Goal: Task Accomplishment & Management: Manage account settings

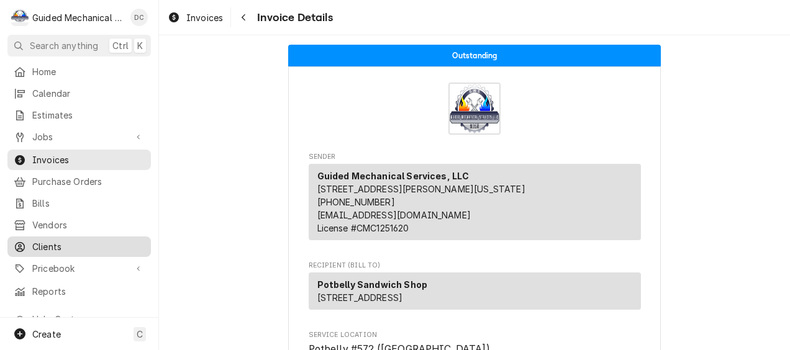
click at [77, 235] on span "Clients" at bounding box center [88, 246] width 112 height 13
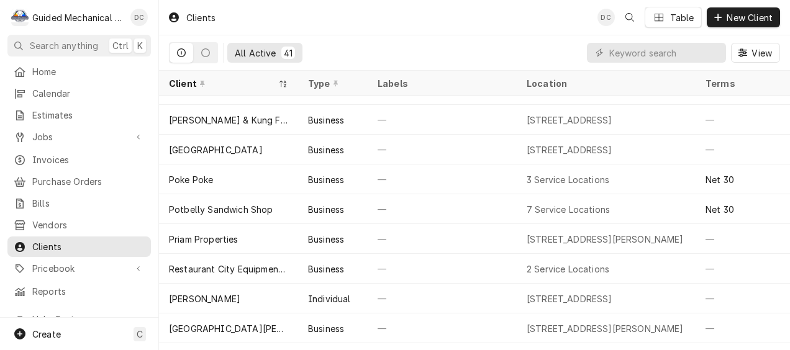
scroll to position [736, 0]
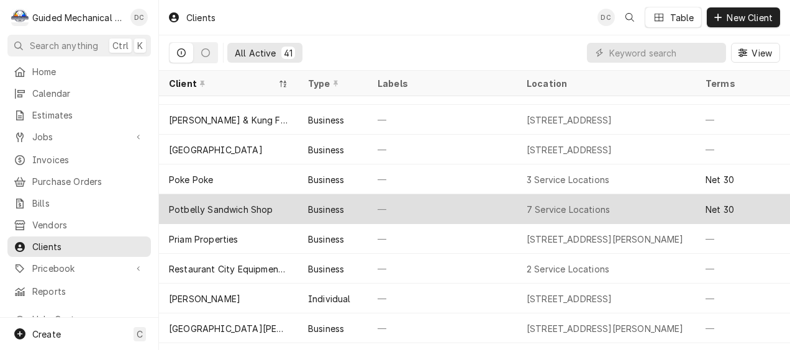
click at [237, 203] on div "Potbelly Sandwich Shop" at bounding box center [221, 209] width 104 height 13
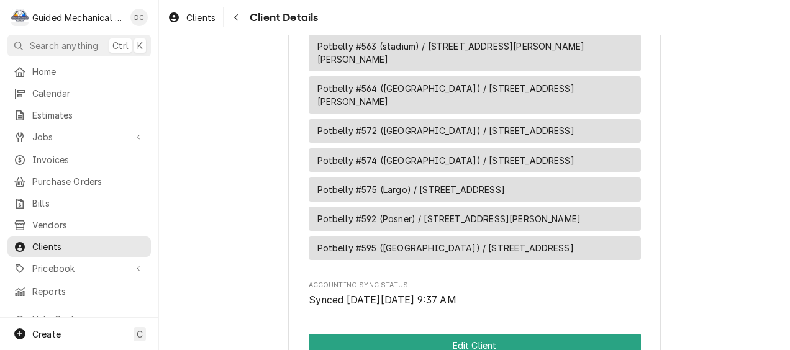
scroll to position [745, 0]
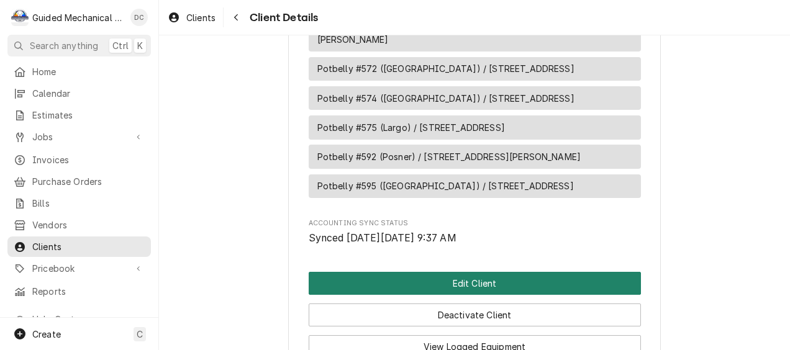
click at [442, 272] on button "Edit Client" at bounding box center [475, 283] width 332 height 23
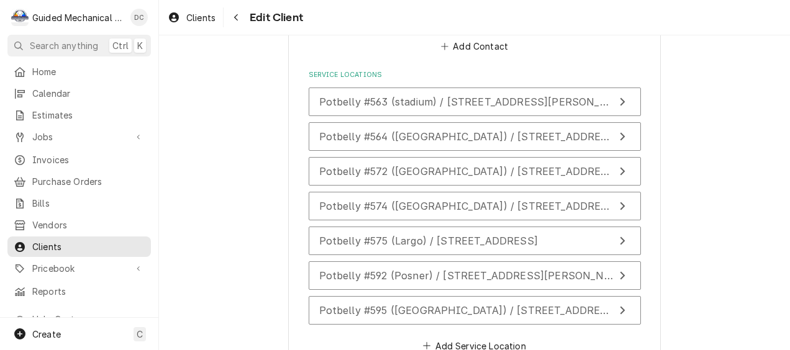
scroll to position [1180, 0]
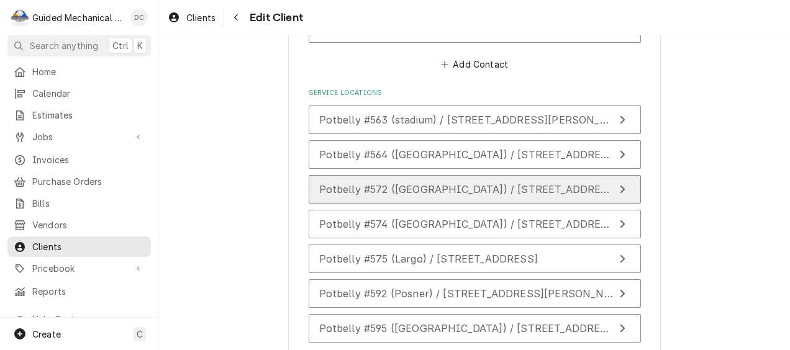
click at [516, 183] on span "Potbelly #572 ([GEOGRAPHIC_DATA]) / [STREET_ADDRESS]" at bounding box center [468, 189] width 299 height 12
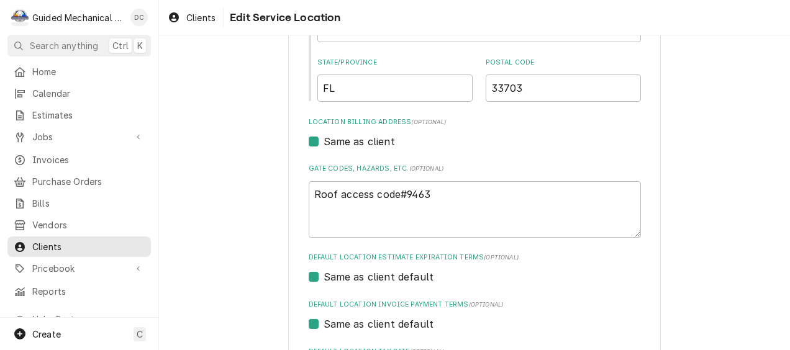
scroll to position [310, 0]
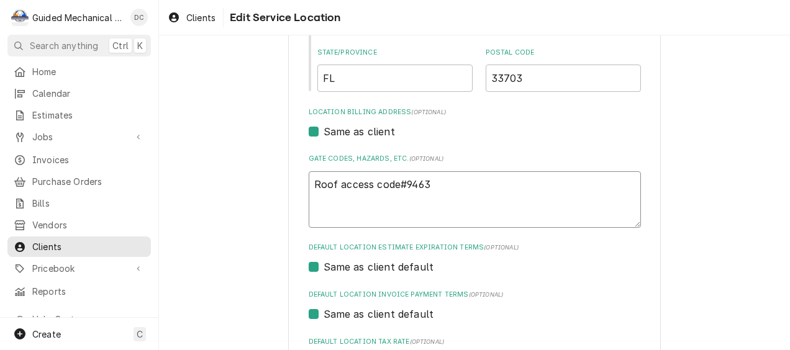
click at [445, 180] on textarea "Roof access code#9463" at bounding box center [475, 199] width 332 height 57
type textarea "x"
type textarea "Roof access code#9463"
type textarea "x"
type textarea "Roof access code#9463"
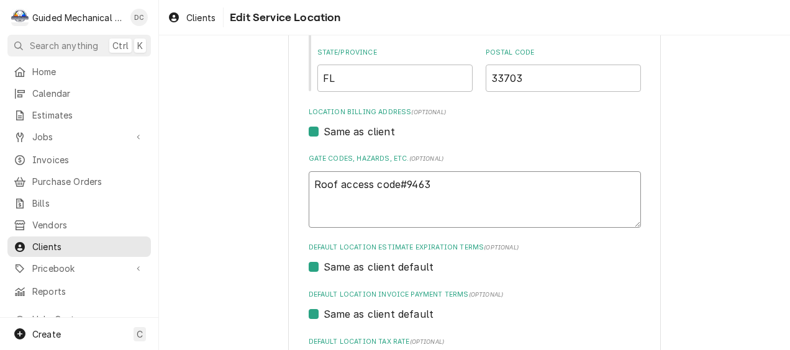
type textarea "x"
type textarea "Roof access code#9463"
type textarea "x"
type textarea "Roof access code#9463 8"
type textarea "x"
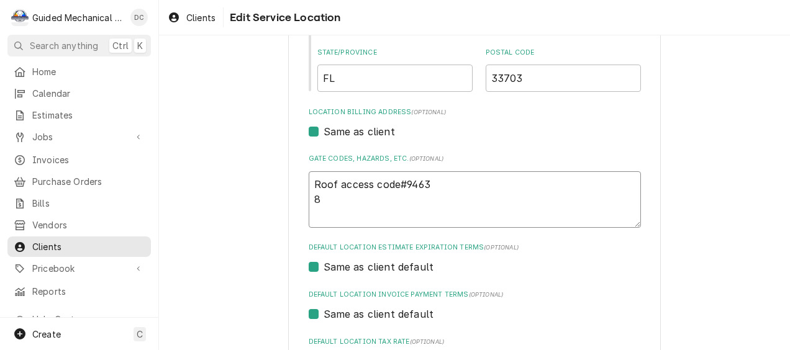
type textarea "Roof access code#9463 8-"
type textarea "x"
type textarea "Roof access code#9463 8-1"
type textarea "x"
type textarea "Roof access code#9463 8-16"
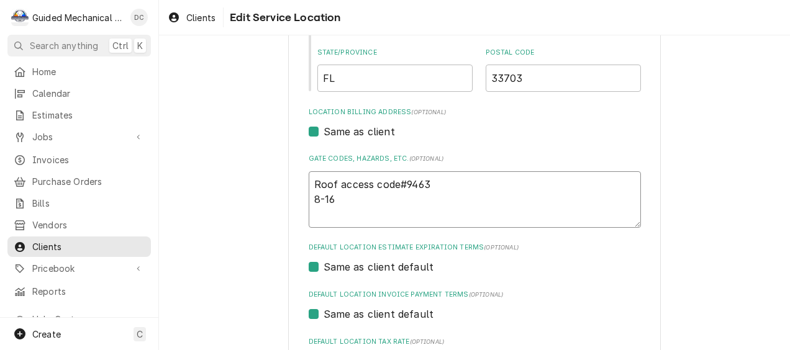
type textarea "x"
type textarea "Roof access code#9463 8-16x"
type textarea "x"
type textarea "Roof access code#9463 8-16x2"
type textarea "x"
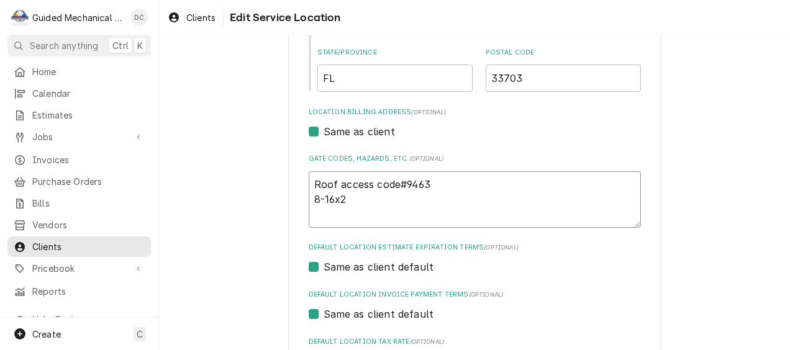
type textarea "Roof access code#9463 8-16x25"
type textarea "x"
type textarea "Roof access code#9463 8-16x25x"
type textarea "x"
type textarea "Roof access code#9463 8-16x25x2"
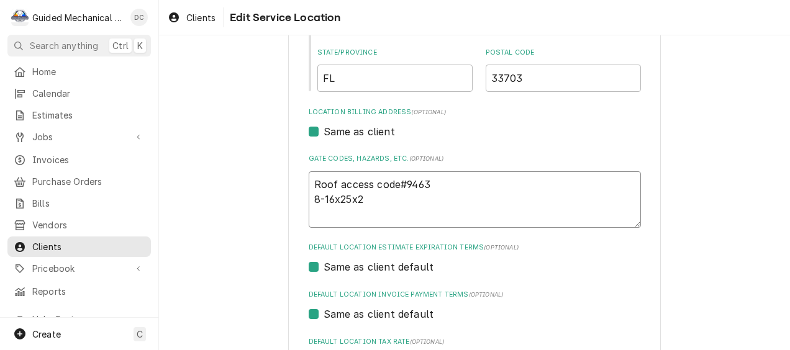
type textarea "x"
type textarea "Roof access code#9463 8-16x25x2"
type textarea "x"
type textarea "Roof access code#9463 8-16x25x2 2"
type textarea "x"
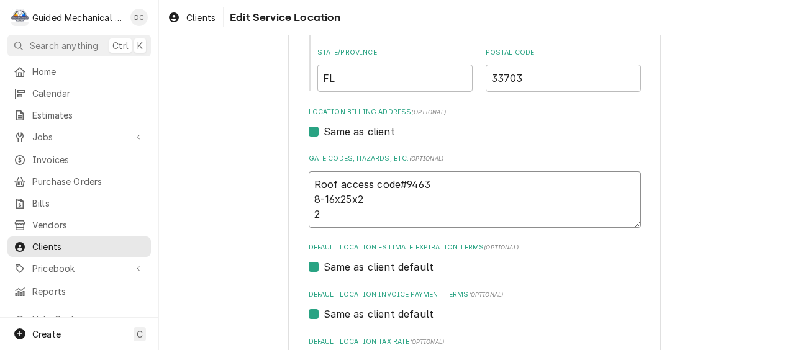
type textarea "Roof access code#9463 8-16x25x2 2a"
type textarea "x"
type textarea "Roof access code#9463 8-16x25x2 2ax"
type textarea "x"
type textarea "Roof access code#9463 8-16x25x2 2ax3"
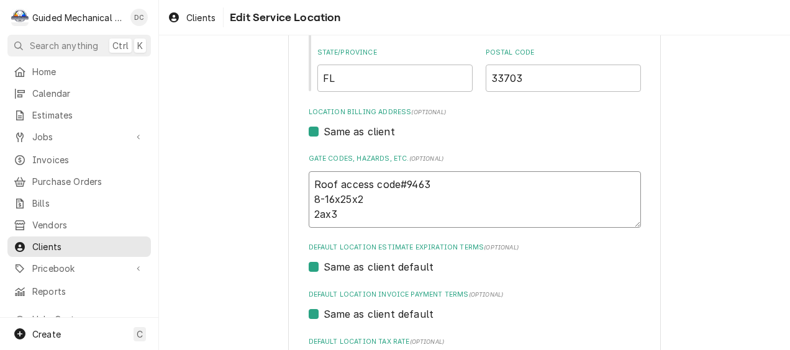
type textarea "x"
type textarea "Roof access code#9463 8-16x25x2 2ax32"
click at [447, 180] on textarea "Roof access code#9463 8-16x25x2 2ax32" at bounding box center [475, 199] width 332 height 57
type textarea "x"
type textarea "Roof access code#9463 8-16x25x2 2ax32"
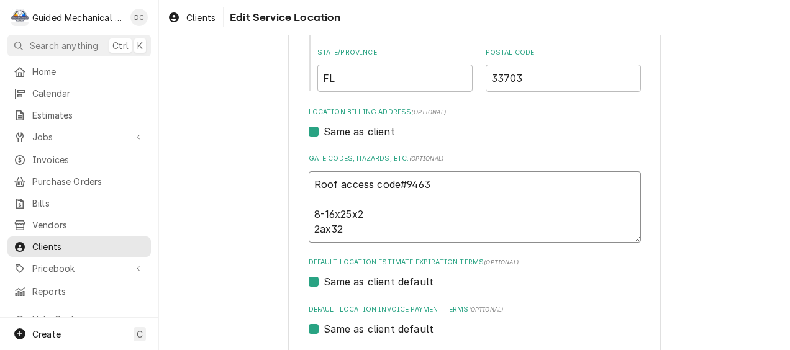
type textarea "x"
type textarea "Roof access code#9463 m 8-16x25x2 2ax32"
type textarea "x"
type textarea "Roof access code#9463 ma 8-16x25x2 2ax32"
type textarea "x"
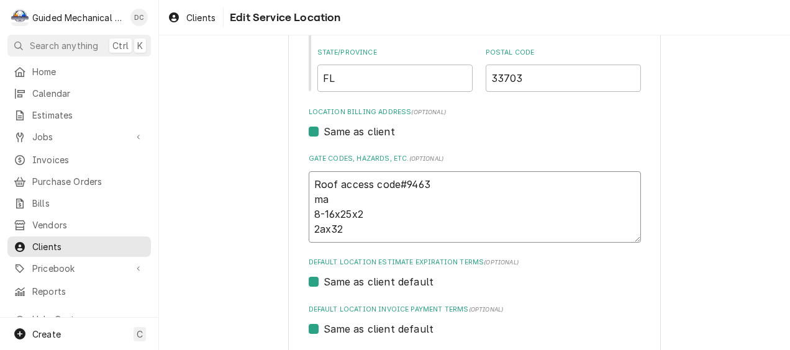
type textarea "Roof access code#9463 mai 8-16x25x2 2ax32"
type textarea "x"
type textarea "Roof access code#9463 main 8-16x25x2 2ax32"
type textarea "x"
type textarea "Roof access code#9463 maint 8-16x25x2 2ax32"
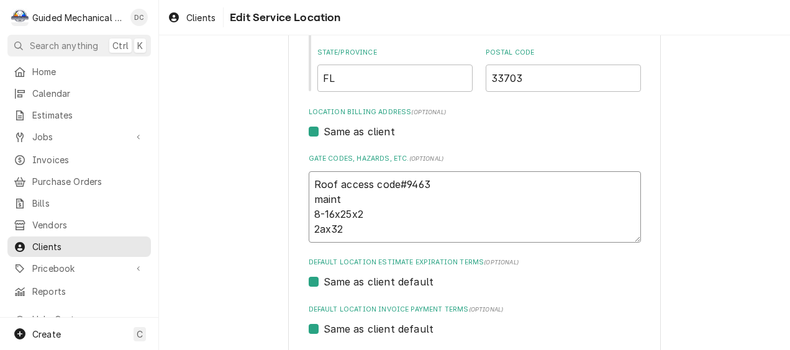
type textarea "x"
type textarea "Roof access code#9463 maint 8-16x25x2 2ax32"
type textarea "x"
type textarea "Roof access code#9463 maint m 8-16x25x2 2ax32"
type textarea "x"
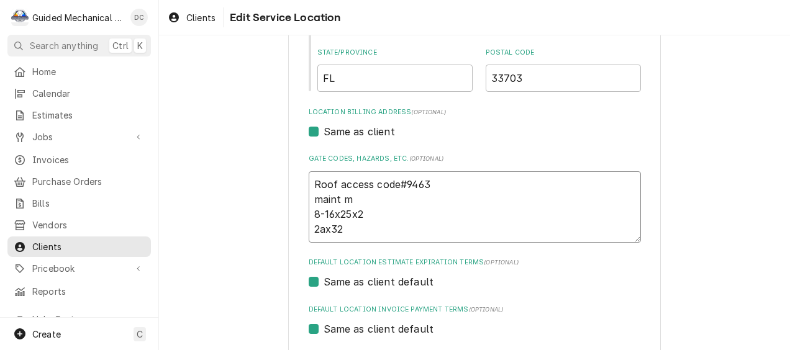
type textarea "Roof access code#9463 maint ma 8-16x25x2 2ax32"
type textarea "x"
type textarea "Roof access code#9463 maint mat 8-16x25x2 2ax32"
type textarea "x"
type textarea "Roof access code#9463 maint mate 8-16x25x2 2ax32"
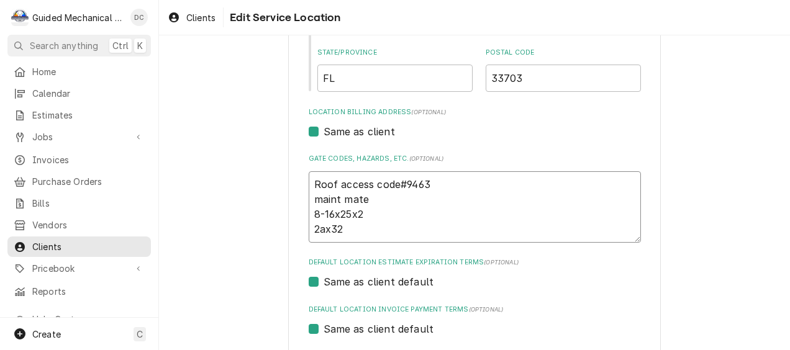
type textarea "x"
type textarea "Roof access code#9463 maint mater 8-16x25x2 2ax32"
type textarea "x"
type textarea "Roof access code#9463 maint matera 8-16x25x2 2ax32"
type textarea "x"
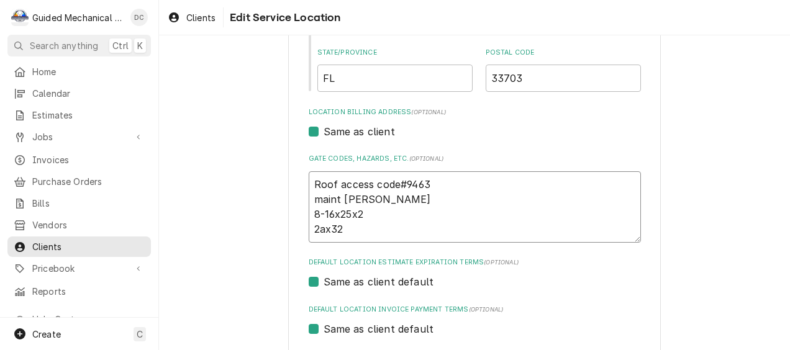
type textarea "Roof access code#9463 maint mater 8-16x25x2 2ax32"
type textarea "x"
type textarea "Roof access code#9463 maint materi 8-16x25x2 2ax32"
type textarea "x"
type textarea "Roof access code#9463 maint materia 8-16x25x2 2ax32"
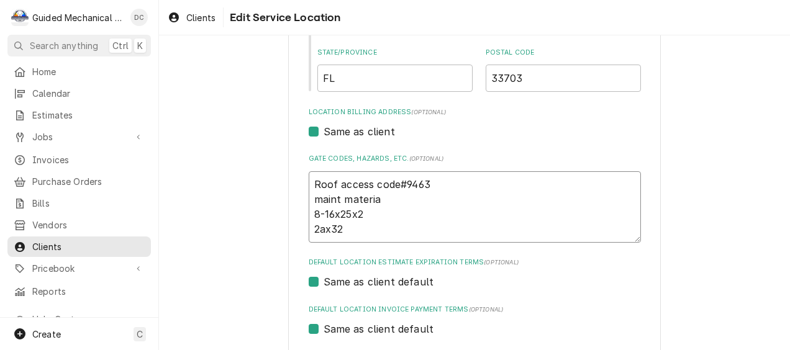
type textarea "x"
type textarea "Roof access code#9463 maint material 8-16x25x2 2ax32"
type textarea "x"
type textarea "Roof access code#9463 maint materials 8-16x25x2 2ax32"
type textarea "x"
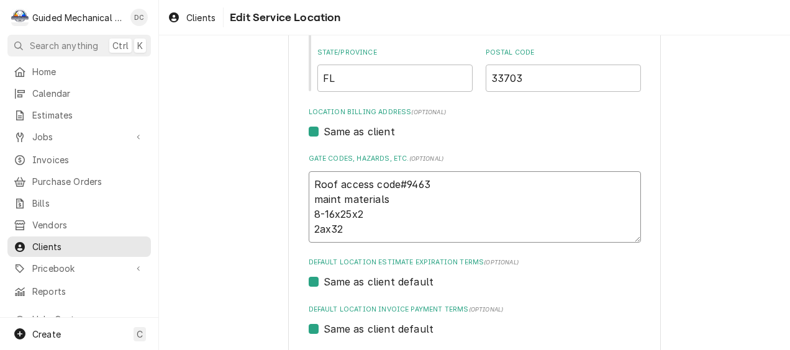
type textarea "Roof access code#9463 mainte materials 8-16x25x2 2ax32"
type textarea "x"
type textarea "Roof access code#9463 mainten materials 8-16x25x2 2ax32"
type textarea "x"
type textarea "Roof access code#9463 maintena materials 8-16x25x2 2ax32"
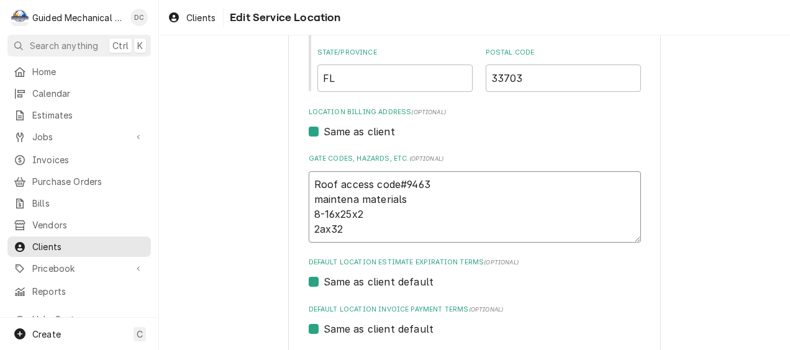
type textarea "x"
type textarea "Roof access code#9463 maintenan materials 8-16x25x2 2ax32"
type textarea "x"
type textarea "Roof access code#9463 maintenanc materials 8-16x25x2 2ax32"
type textarea "x"
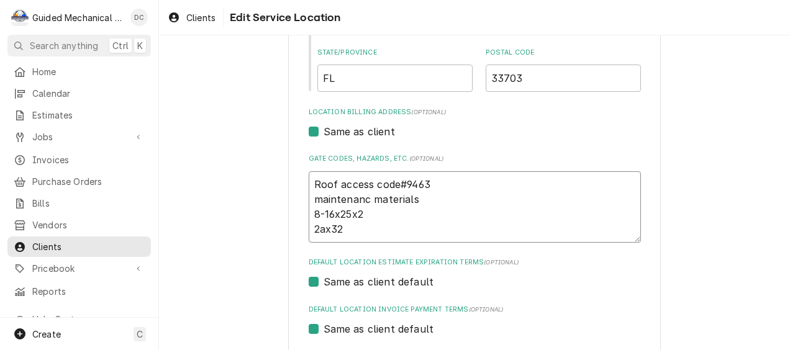
type textarea "Roof access code#9463 maintenance materials 8-16x25x2 2ax32"
click at [414, 201] on textarea "Roof access code#9463 maintenance materials 8-16x25x2 2ax32" at bounding box center [475, 206] width 332 height 71
click at [315, 227] on textarea "Roof access code#9463 maintenance materials 8-16x25x2 2ax32" at bounding box center [475, 206] width 332 height 71
type textarea "x"
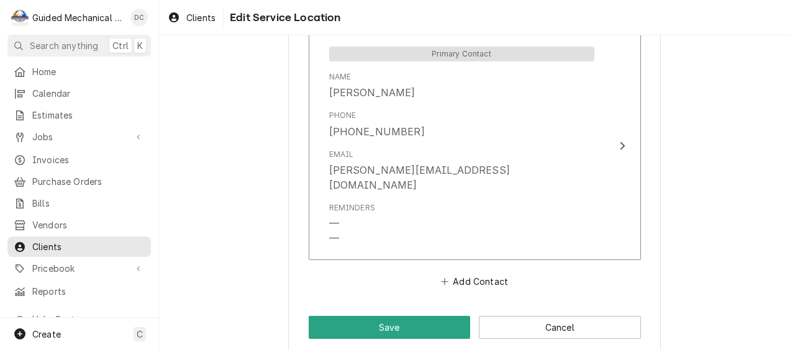
scroll to position [696, 0]
type textarea "Roof access code#9463 maintenance materials 8-16x25x2 2-ax32"
click at [378, 316] on button "Save" at bounding box center [390, 327] width 162 height 23
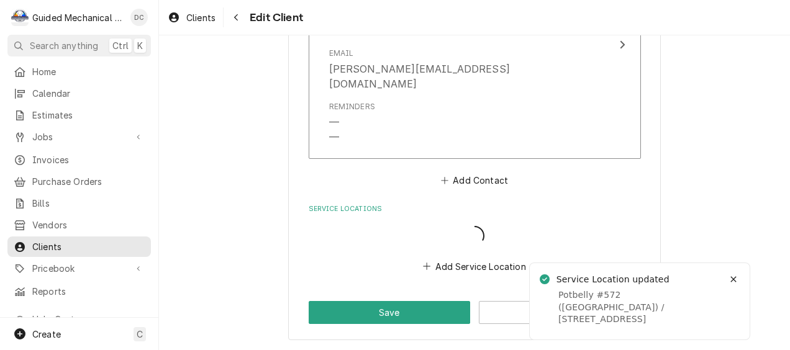
scroll to position [1049, 0]
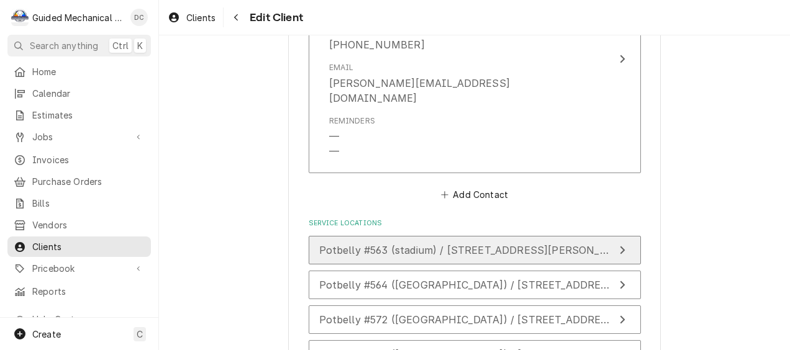
click at [494, 243] on button "Potbelly #563 (stadium) / [STREET_ADDRESS][PERSON_NAME][PERSON_NAME]" at bounding box center [475, 250] width 332 height 29
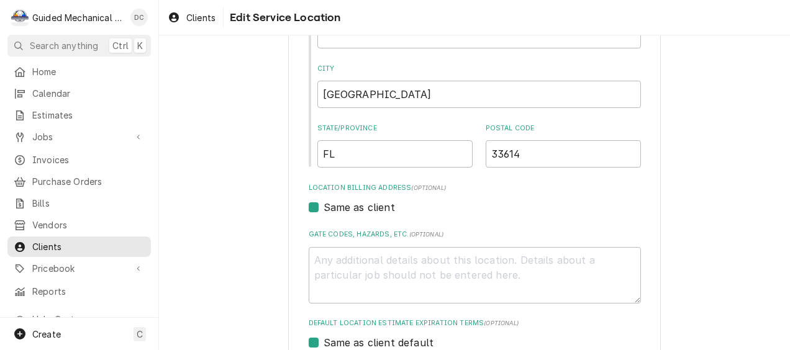
scroll to position [248, 0]
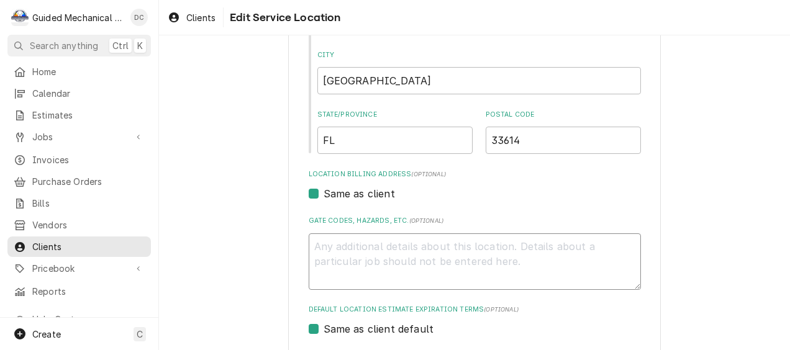
click at [356, 251] on textarea "Gate Codes, Hazards, etc. ( optional )" at bounding box center [475, 261] width 332 height 57
type textarea "x"
type textarea "m"
type textarea "x"
type textarea "ma"
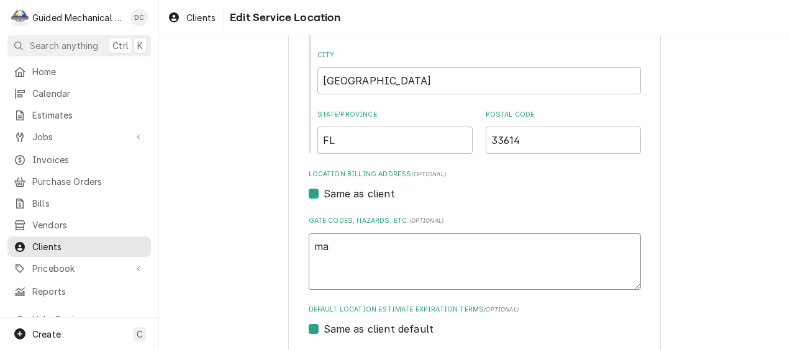
type textarea "x"
type textarea "mai"
type textarea "x"
type textarea "main"
type textarea "x"
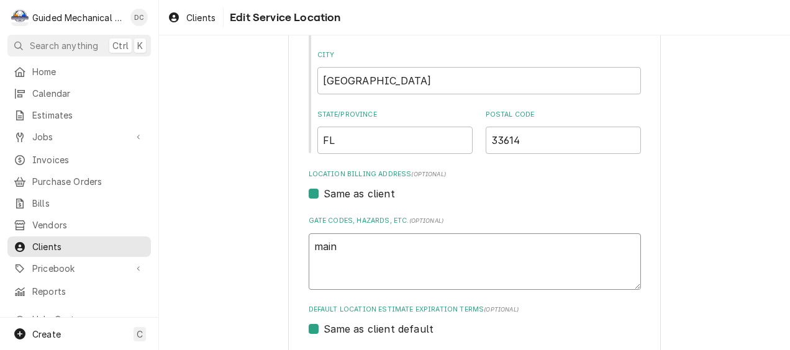
type textarea "maint"
type textarea "x"
type textarea "mainte"
type textarea "x"
type textarea "mainten"
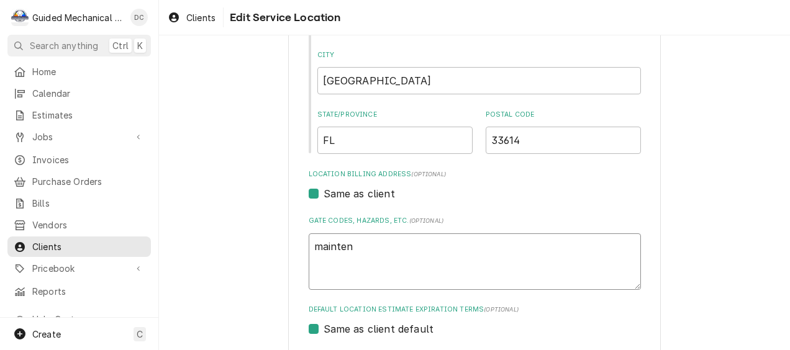
type textarea "x"
type textarea "maintena"
type textarea "x"
type textarea "maintenan"
type textarea "x"
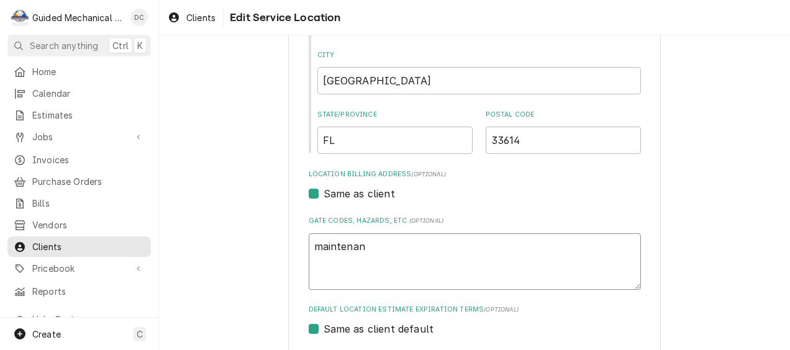
type textarea "maintenanc"
type textarea "x"
type textarea "maintenance"
type textarea "x"
type textarea "maintenance"
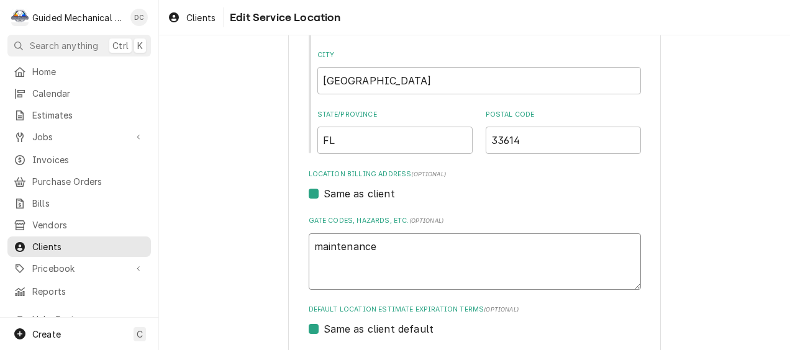
type textarea "x"
type textarea "maintenance m"
type textarea "x"
type textarea "maintenance ma"
type textarea "x"
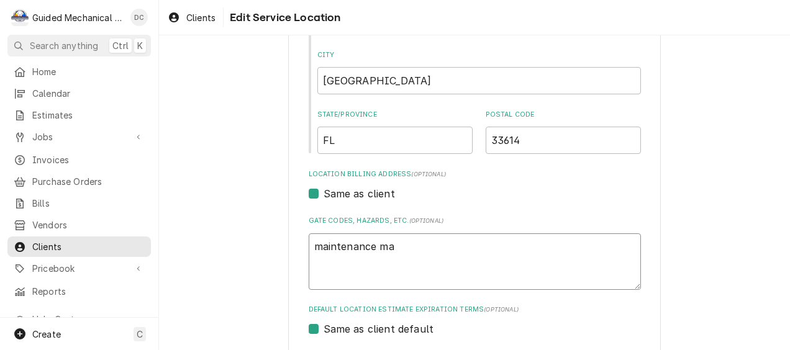
type textarea "maintenance mat"
type textarea "x"
type textarea "maintenance mate"
type textarea "x"
type textarea "maintenance mater"
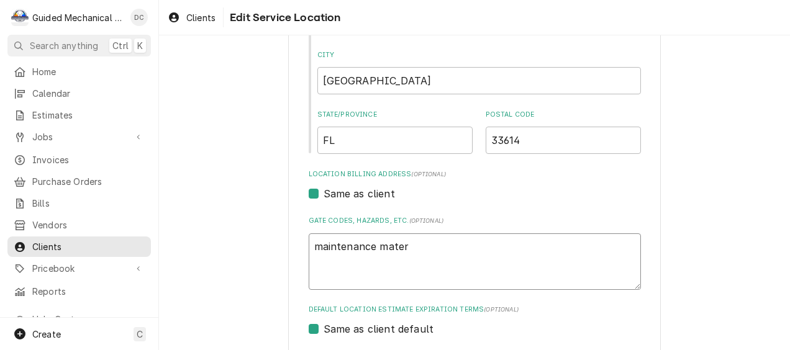
type textarea "x"
type textarea "maintenance materi"
type textarea "x"
type textarea "maintenance materia"
type textarea "x"
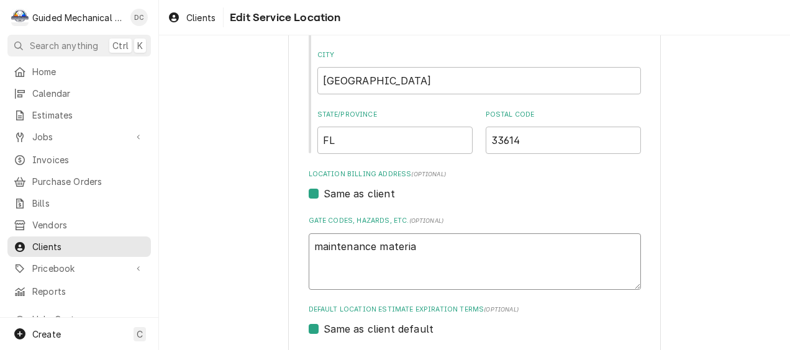
type textarea "maintenance material"
type textarea "x"
type textarea "maintenance materials"
type textarea "x"
type textarea "maintenance materials"
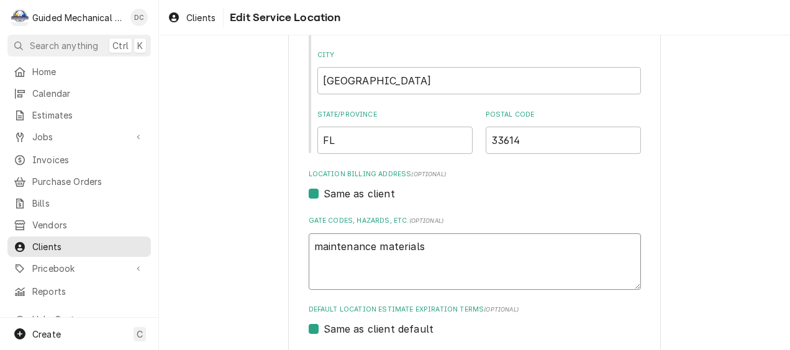
type textarea "x"
type textarea "maintenance materials 8"
type textarea "x"
type textarea "maintenance materials 8-"
type textarea "x"
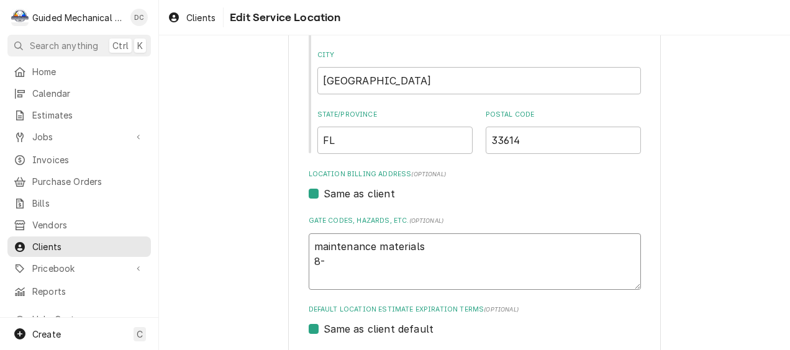
type textarea "maintenance materials 8-1"
type textarea "x"
type textarea "maintenance materials 8-16"
type textarea "x"
type textarea "maintenance materials 8-166"
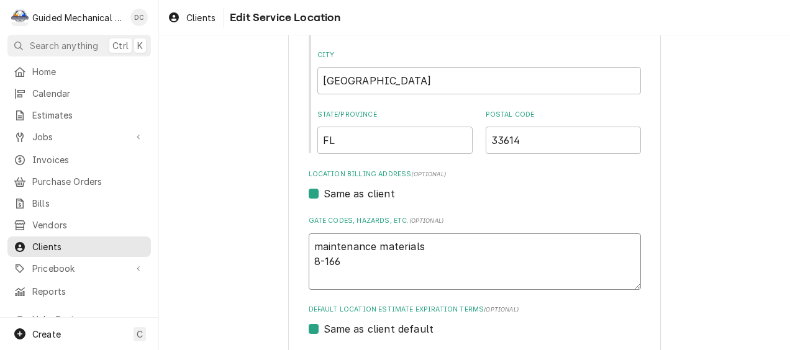
type textarea "x"
type textarea "maintenance materials 8-16"
type textarea "x"
type textarea "maintenance materials 8-16x"
type textarea "x"
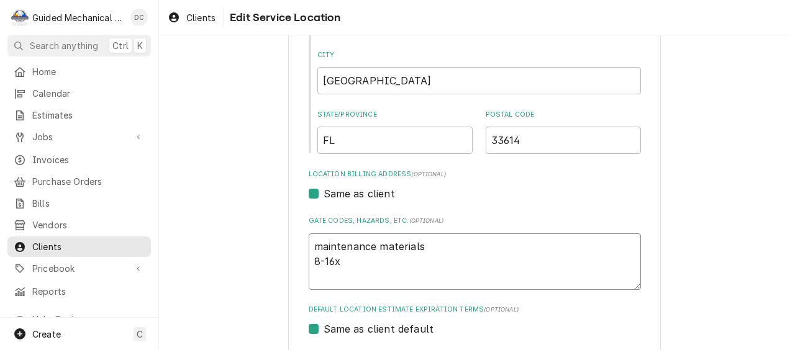
type textarea "maintenance materials 8-16x2"
type textarea "x"
type textarea "maintenance materials 8-16x20"
type textarea "x"
type textarea "maintenance materials 8-16x20x"
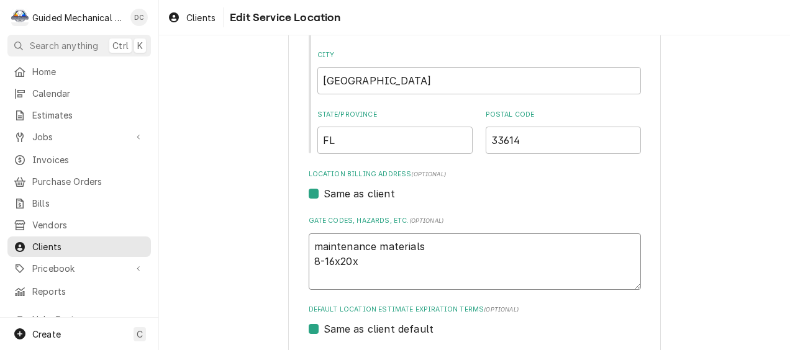
type textarea "x"
type textarea "maintenance materials 8-16x20x2"
type textarea "x"
type textarea "maintenance materials 8-16x20x2"
type textarea "x"
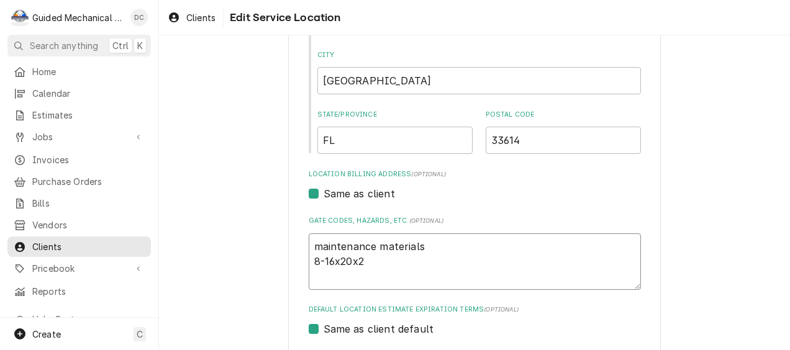
type textarea "maintenance materials 8-16x20x2 2"
type textarea "x"
type textarea "maintenance materials 8-16x20x2 2a"
type textarea "x"
type textarea "maintenance materials 8-16x20x2 2a5"
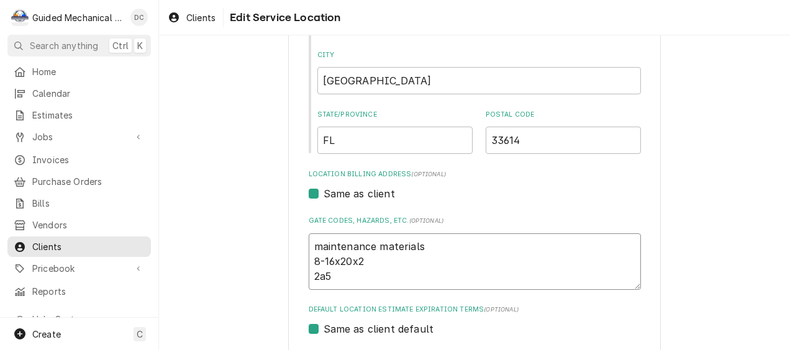
type textarea "x"
type textarea "maintenance materials 8-16x20x2 2a"
type textarea "x"
type textarea "maintenance materials 8-16x20x2 2"
type textarea "x"
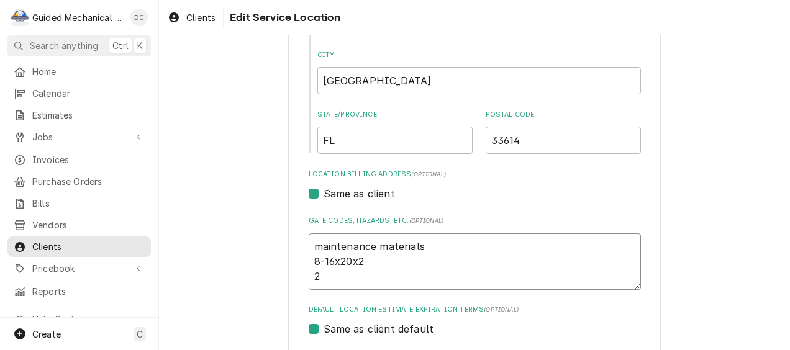
type textarea "maintenance materials 8-16x20x2 2-"
type textarea "x"
type textarea "maintenance materials 8-16x20x2 2-5"
type textarea "x"
type textarea "maintenance materials 8-16x20x2 2-"
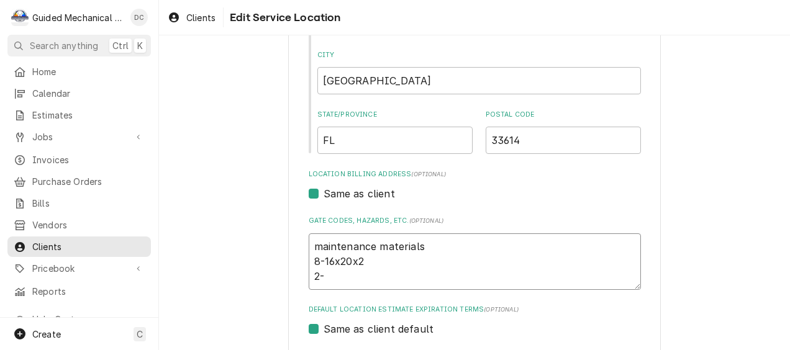
type textarea "x"
type textarea "maintenance materials 8-16x20x2 2-a"
type textarea "x"
type textarea "maintenance materials 8-16x20x2 2-a5"
type textarea "x"
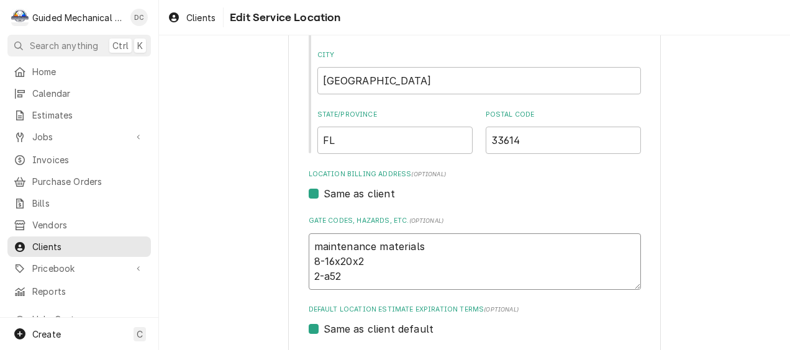
type textarea "maintenance materials 8-16x20x2 2-a52"
